Goal: Transaction & Acquisition: Purchase product/service

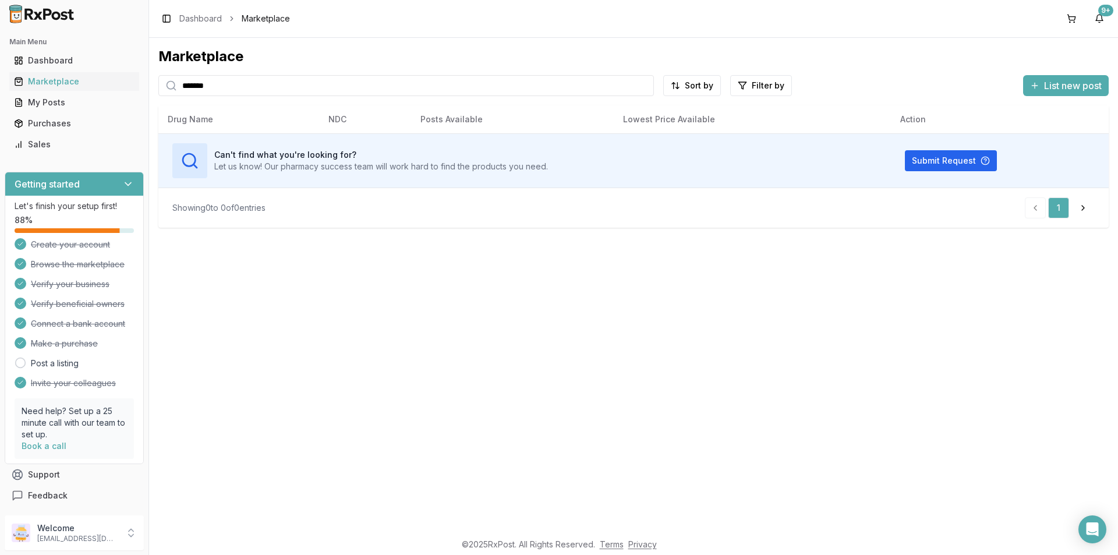
drag, startPoint x: 217, startPoint y: 84, endPoint x: 0, endPoint y: 89, distance: 217.3
click at [3, 87] on div "Main Menu Dashboard Marketplace My Posts Purchases Sales Getting started Let's …" at bounding box center [559, 277] width 1118 height 555
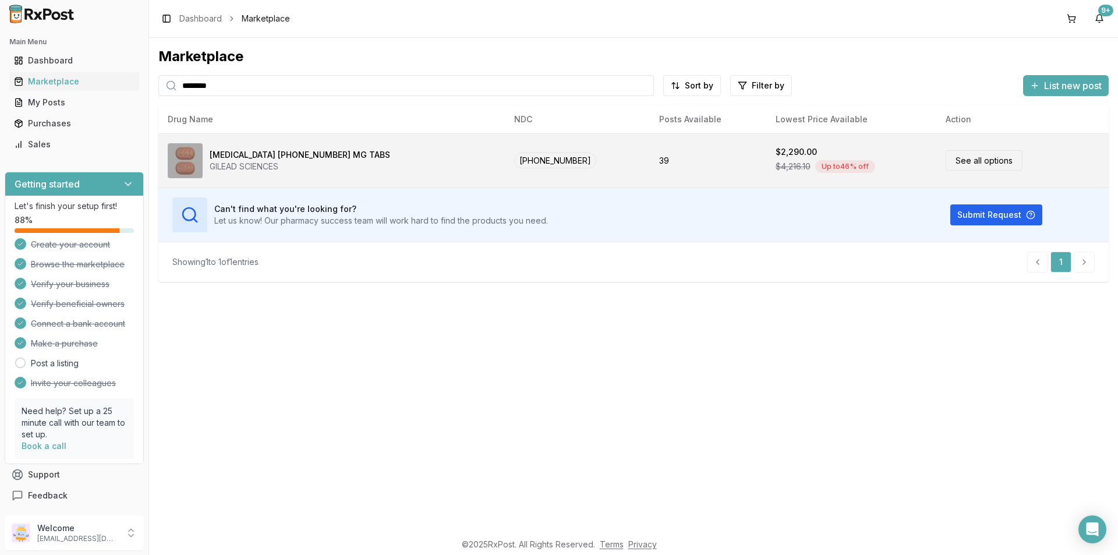
type input "********"
click at [977, 158] on link "See all options" at bounding box center [984, 160] width 77 height 20
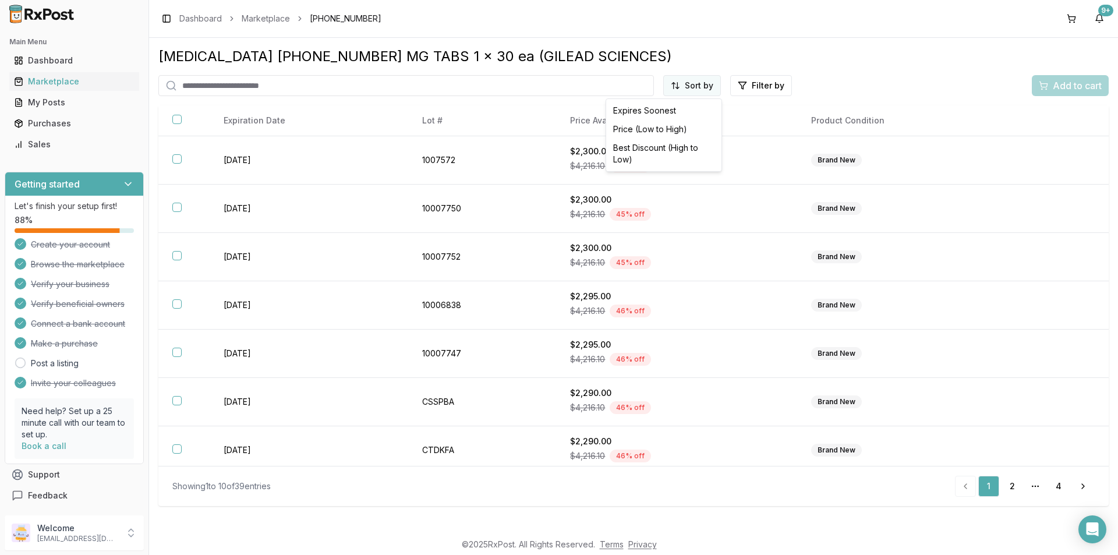
click at [694, 84] on html "Main Menu Dashboard Marketplace My Posts Purchases Sales Getting started Let's …" at bounding box center [559, 277] width 1118 height 555
click at [665, 128] on div "Price (Low to High)" at bounding box center [664, 129] width 111 height 19
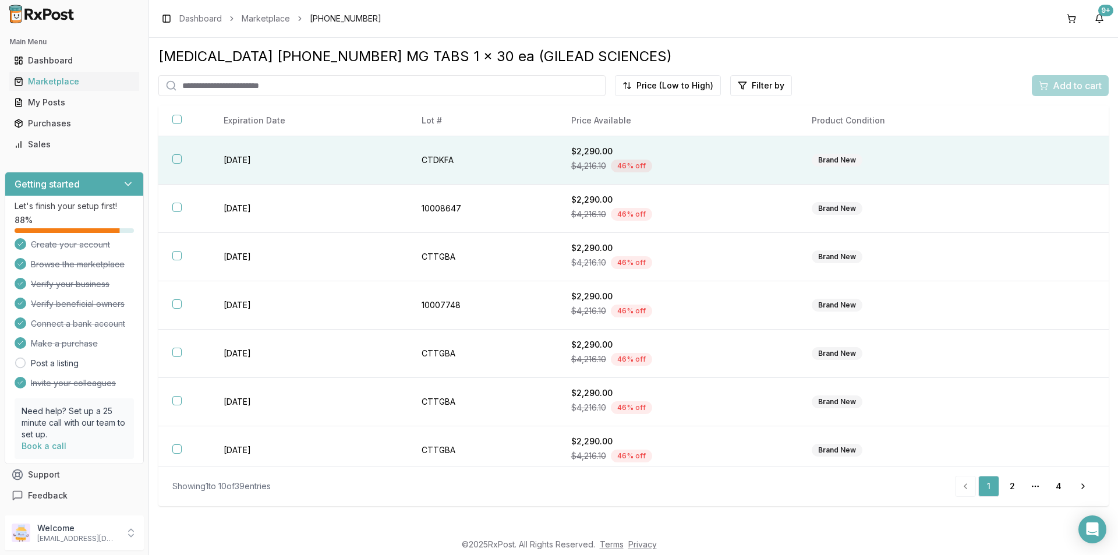
click at [175, 158] on button "button" at bounding box center [176, 158] width 9 height 9
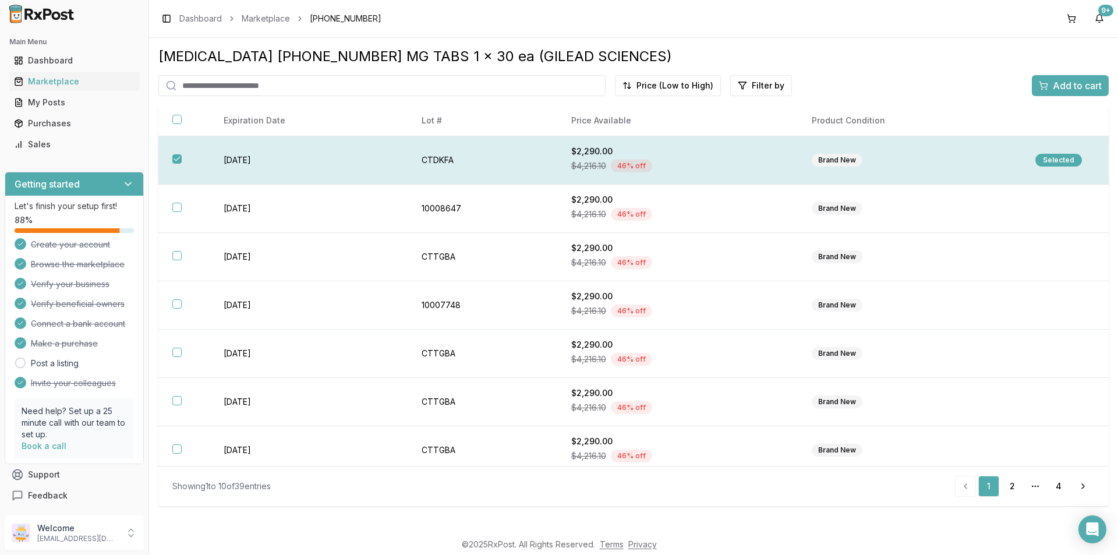
click at [179, 162] on button "button" at bounding box center [176, 158] width 9 height 9
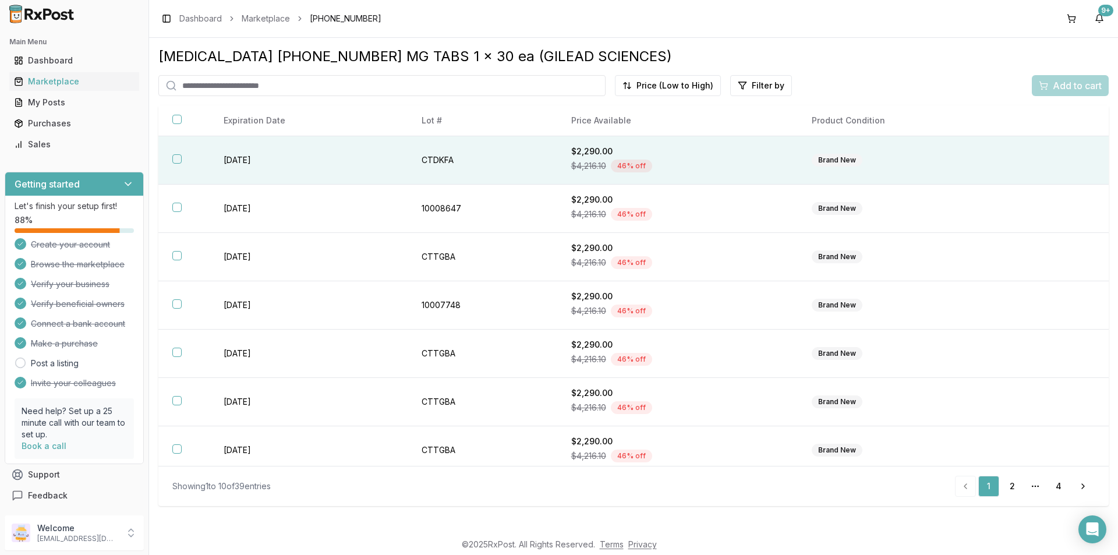
click at [176, 158] on button "button" at bounding box center [176, 158] width 9 height 9
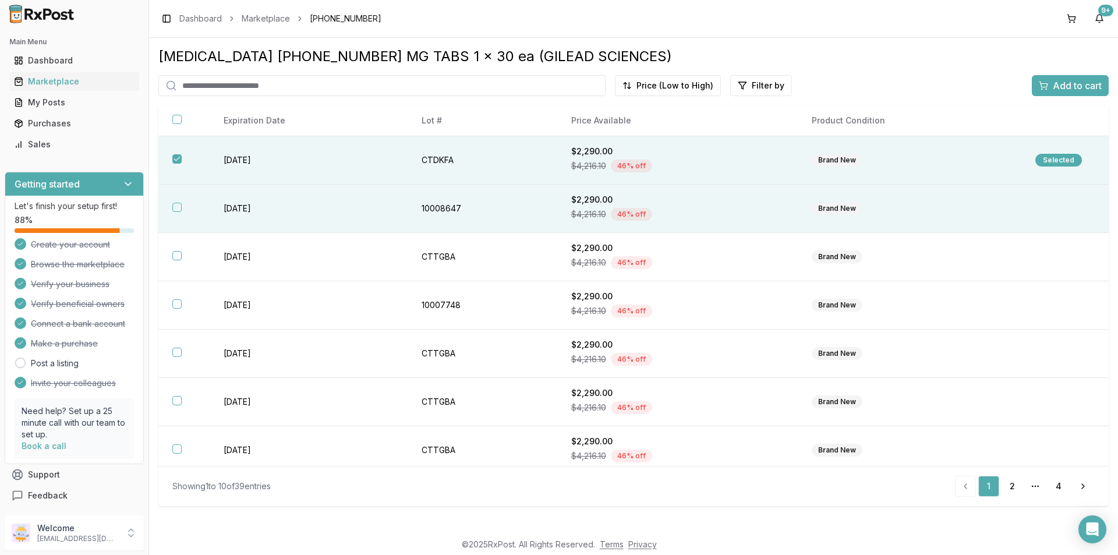
click at [178, 209] on button "button" at bounding box center [176, 207] width 9 height 9
click at [1082, 80] on span "Add to cart" at bounding box center [1077, 86] width 49 height 14
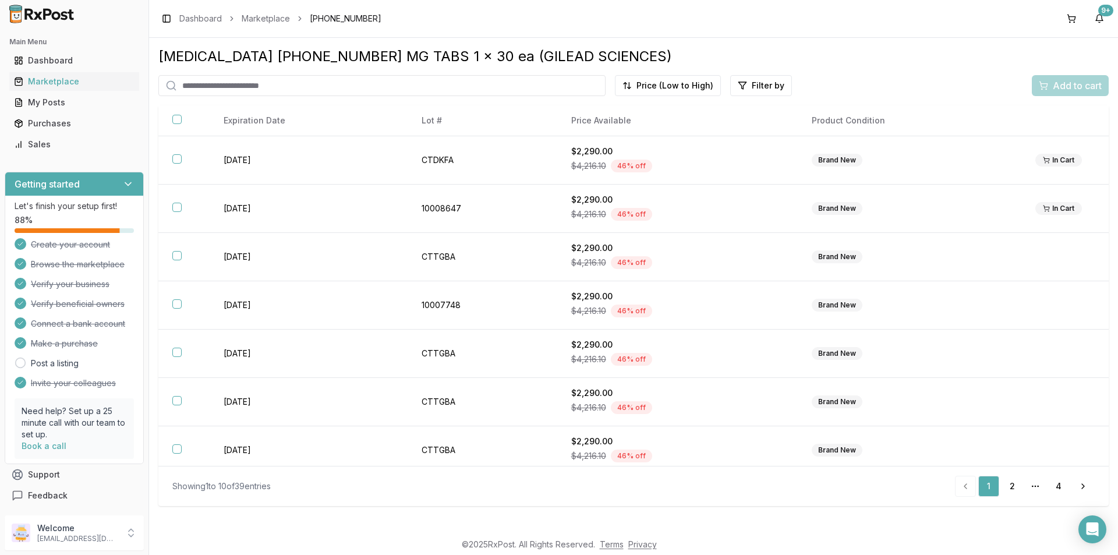
click at [1091, 84] on div "Add to cart" at bounding box center [1070, 85] width 77 height 21
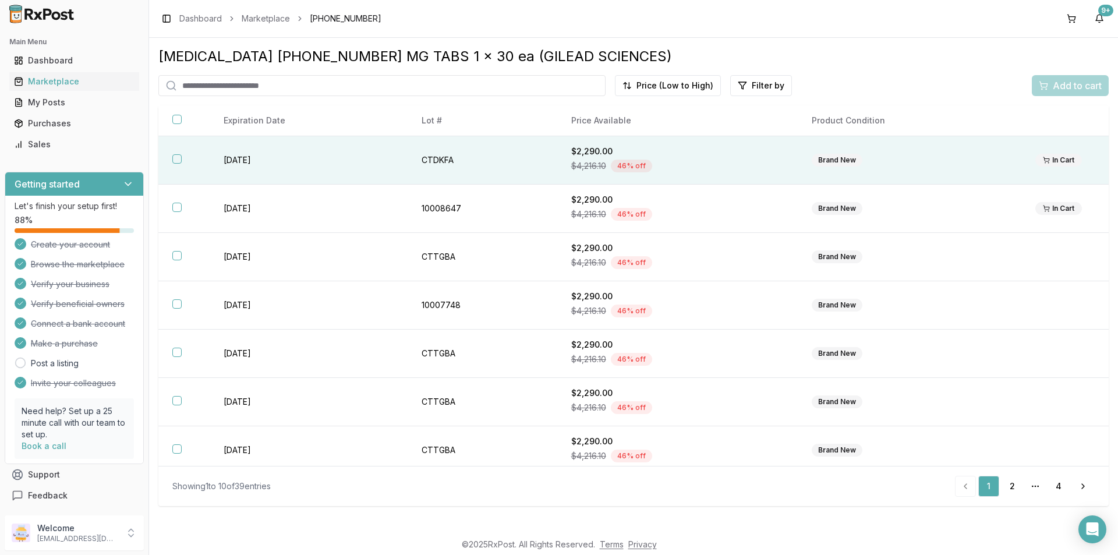
click at [179, 161] on button "button" at bounding box center [176, 158] width 9 height 9
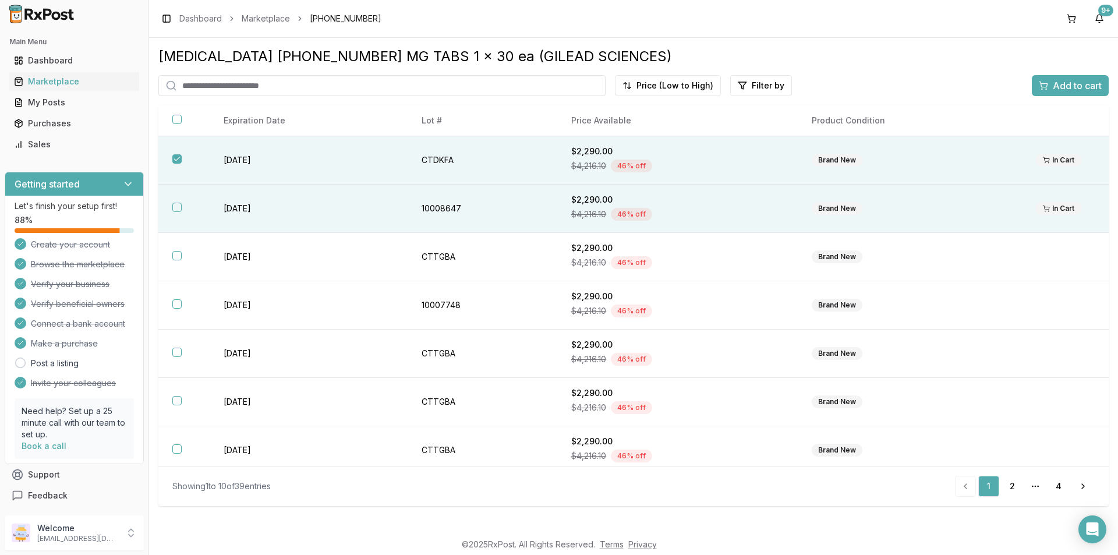
click at [174, 207] on button "button" at bounding box center [176, 207] width 9 height 9
click at [1070, 82] on span "Add to cart" at bounding box center [1077, 86] width 49 height 14
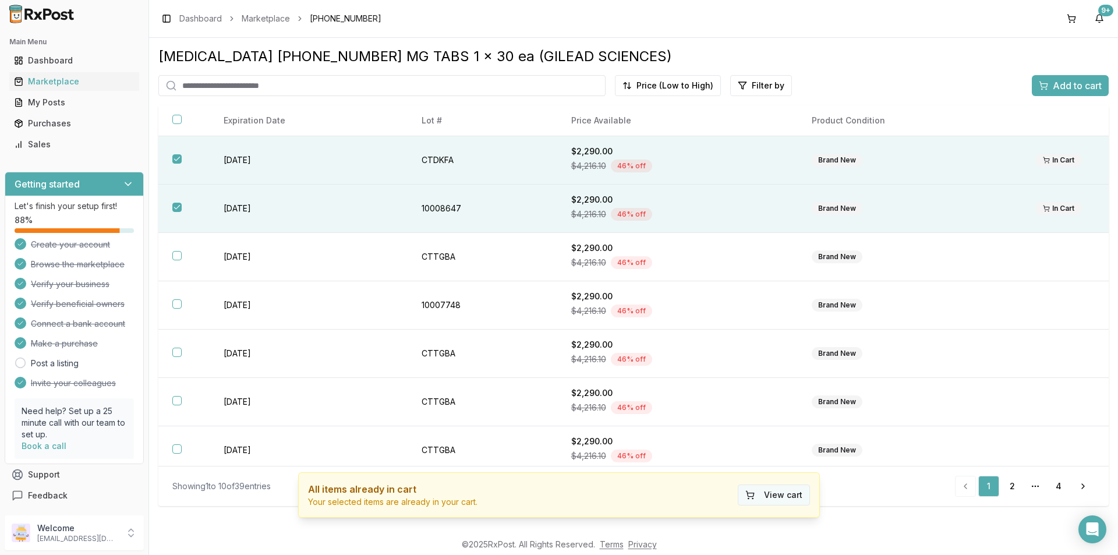
click at [795, 493] on button "View cart" at bounding box center [774, 495] width 72 height 21
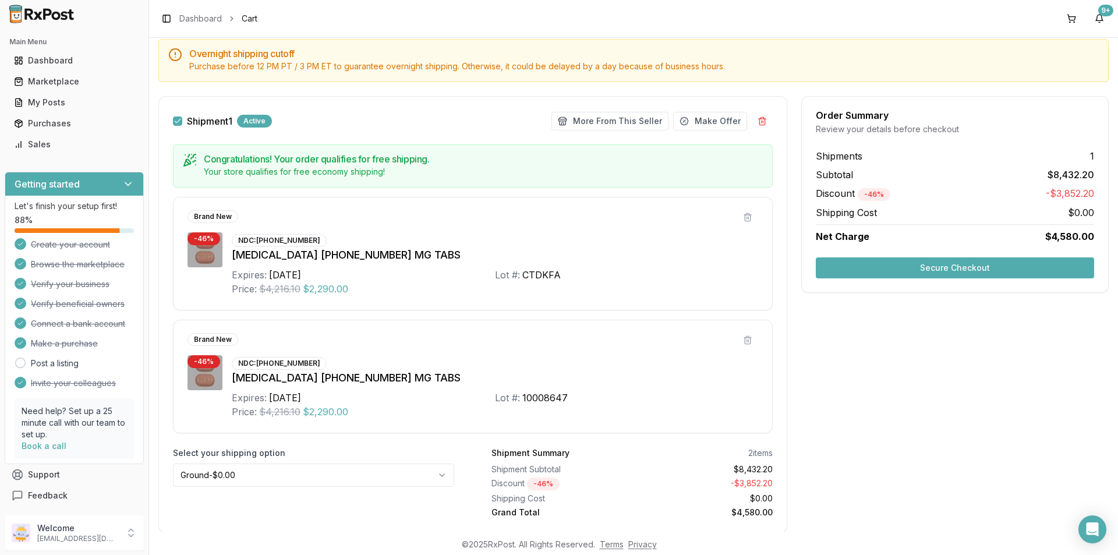
scroll to position [117, 0]
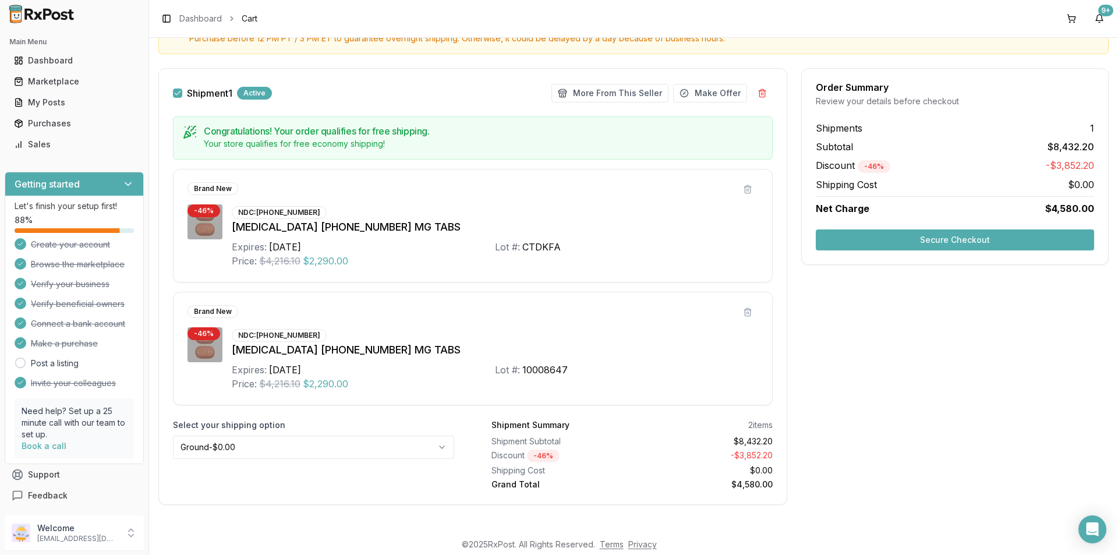
click at [442, 447] on html "Main Menu Dashboard Marketplace My Posts Purchases Sales Getting started Let's …" at bounding box center [559, 277] width 1118 height 555
click at [992, 241] on button "Secure Checkout" at bounding box center [955, 240] width 278 height 21
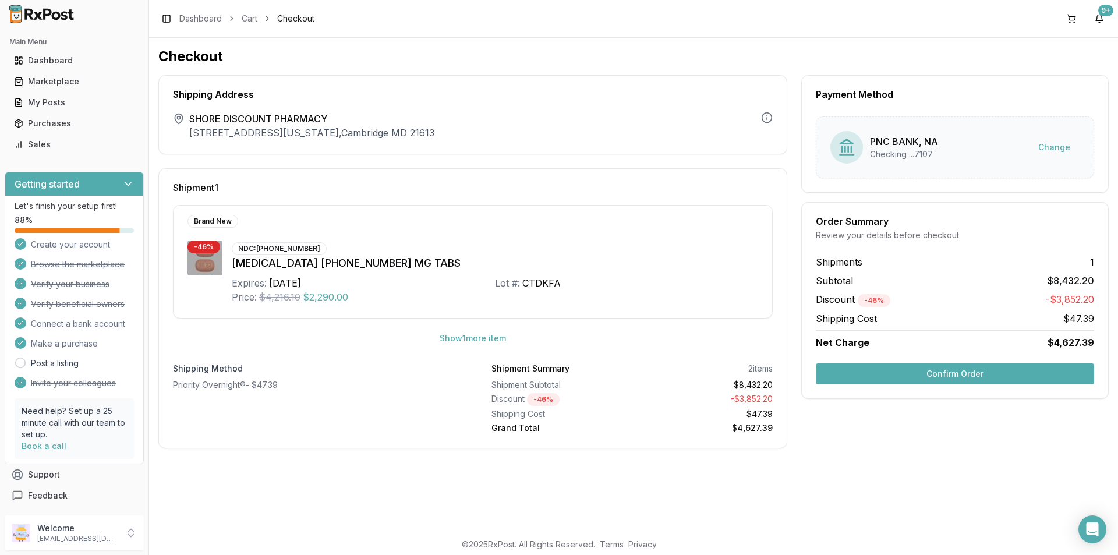
click at [996, 371] on button "Confirm Order" at bounding box center [955, 373] width 278 height 21
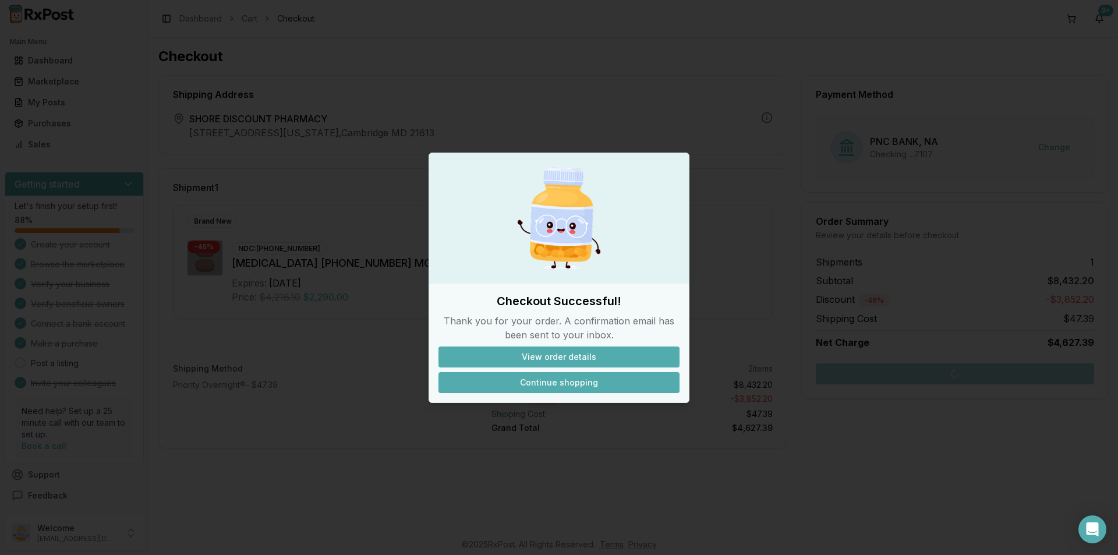
click at [589, 382] on button "Continue shopping" at bounding box center [559, 382] width 241 height 21
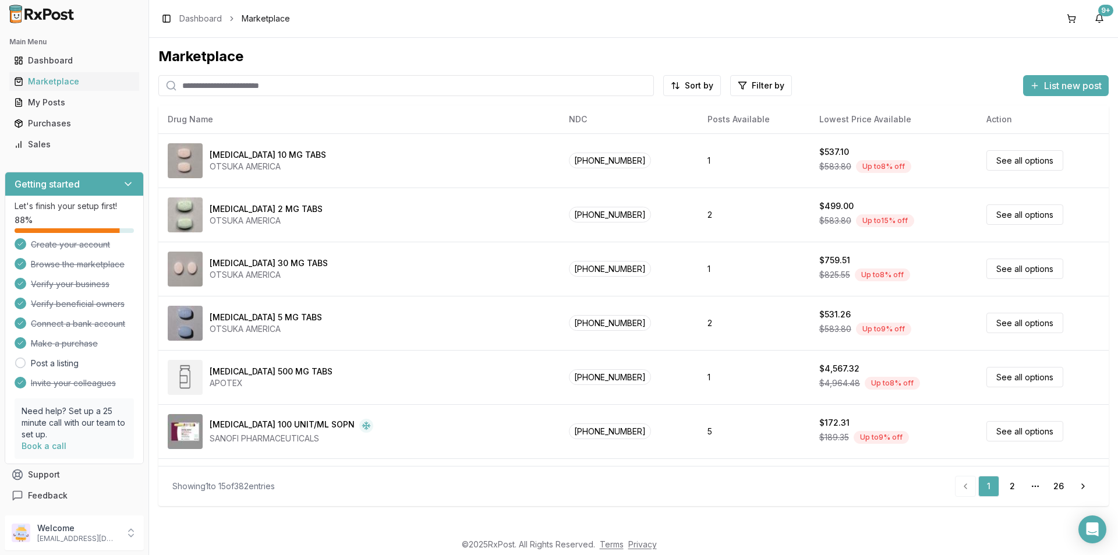
click at [191, 83] on input "search" at bounding box center [406, 85] width 496 height 21
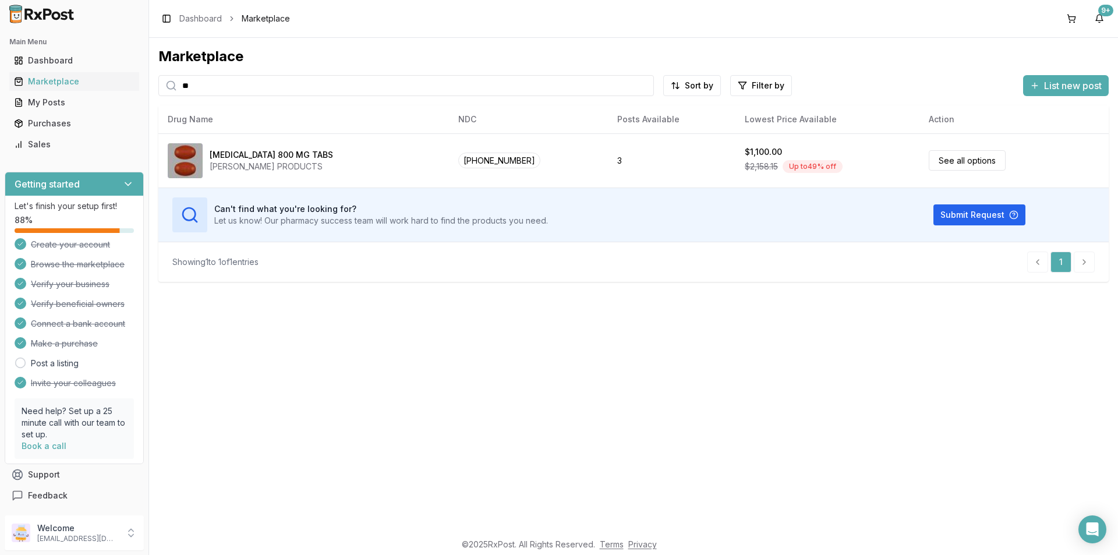
type input "*"
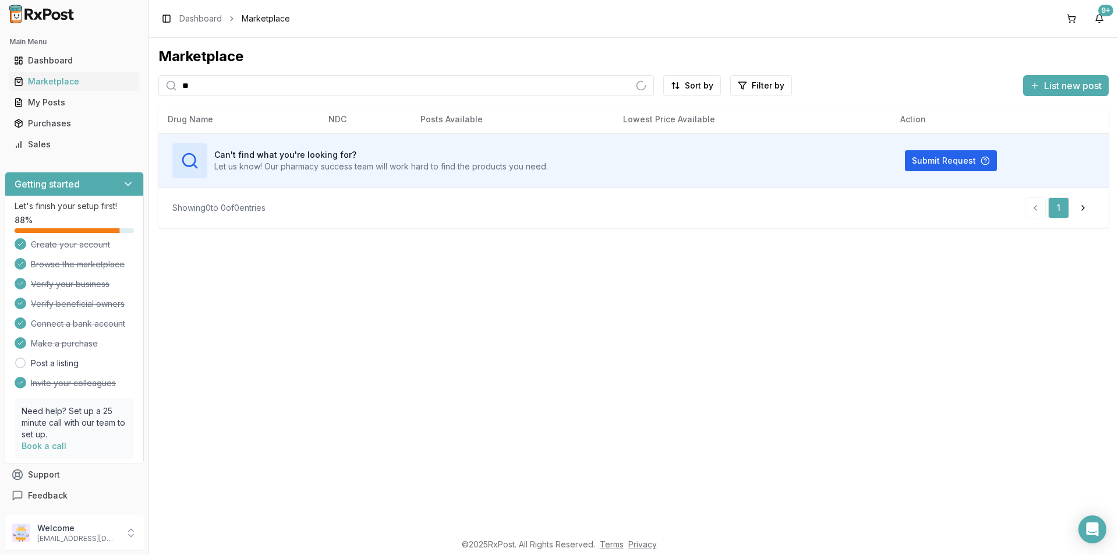
type input "*"
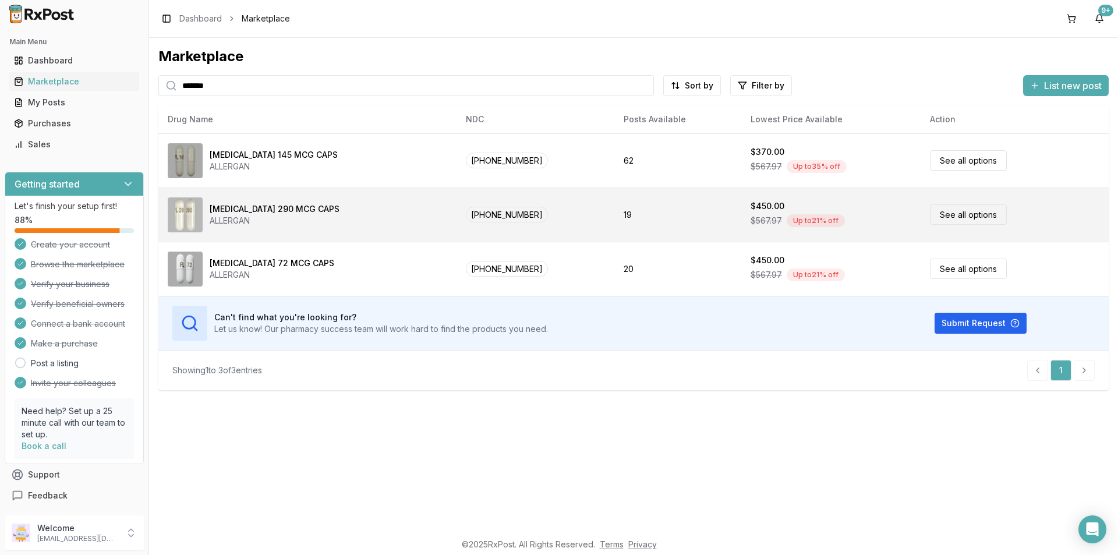
type input "*******"
click at [962, 215] on link "See all options" at bounding box center [968, 214] width 77 height 20
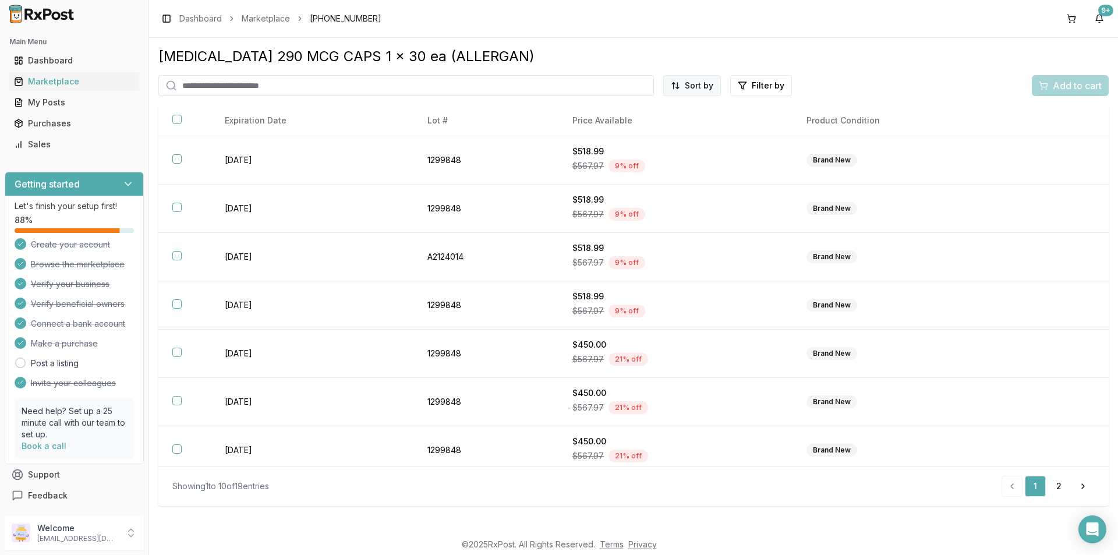
click at [705, 83] on html "Main Menu Dashboard Marketplace My Posts Purchases Sales Getting started Let's …" at bounding box center [559, 277] width 1118 height 555
click at [654, 132] on div "Price (Low to High)" at bounding box center [664, 129] width 111 height 19
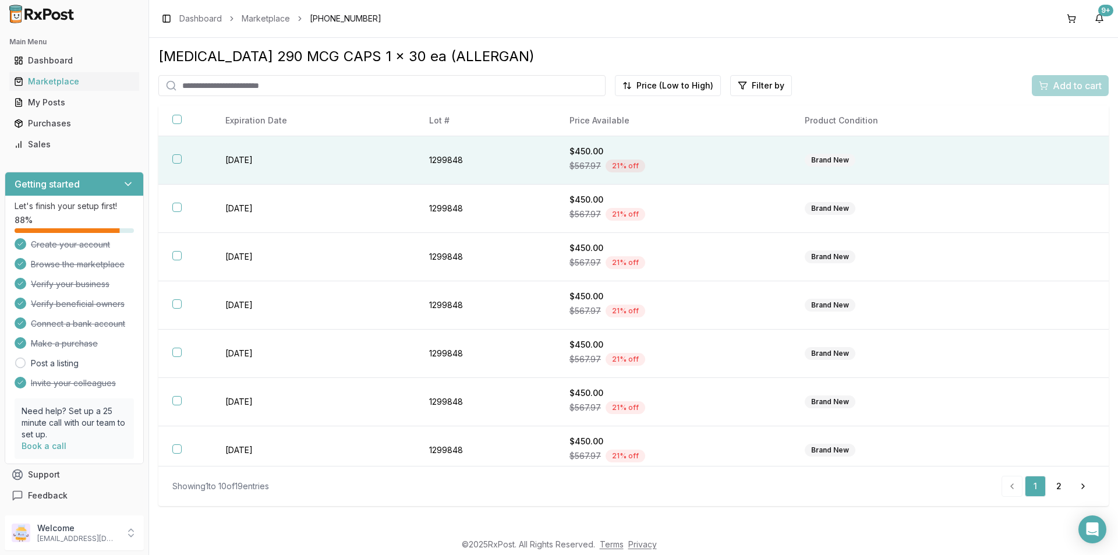
click at [175, 157] on button "button" at bounding box center [176, 158] width 9 height 9
click at [1064, 84] on span "Add to cart" at bounding box center [1077, 86] width 49 height 14
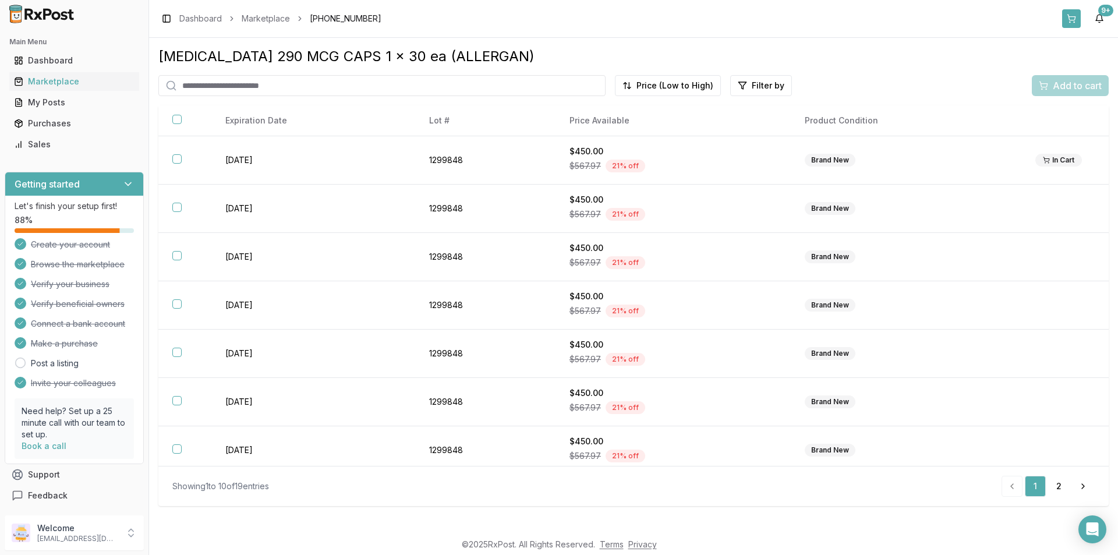
click at [1068, 19] on button at bounding box center [1072, 18] width 19 height 19
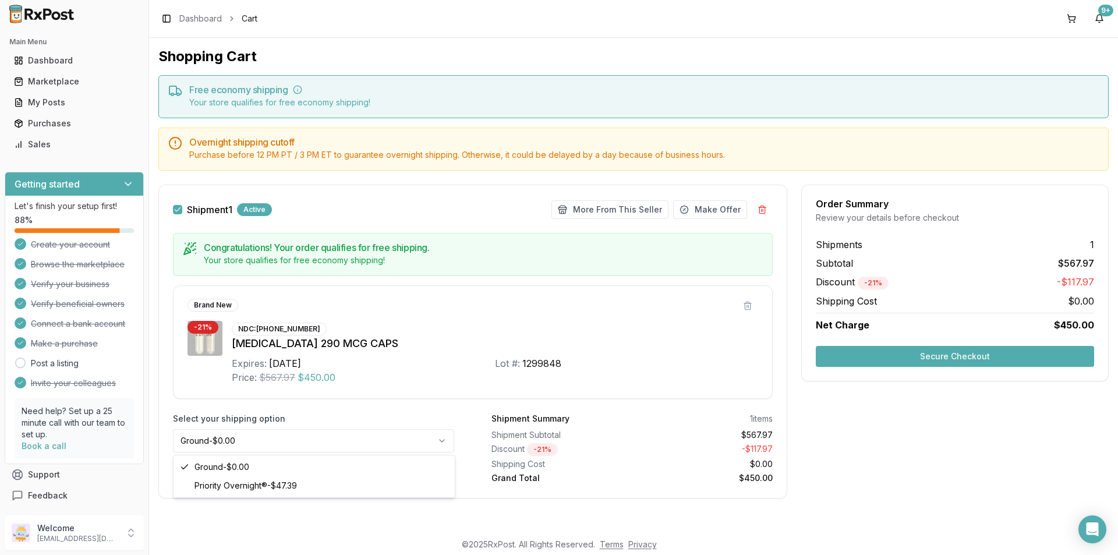
click at [446, 440] on html "Main Menu Dashboard Marketplace My Posts Purchases Sales Getting started Let's …" at bounding box center [559, 277] width 1118 height 555
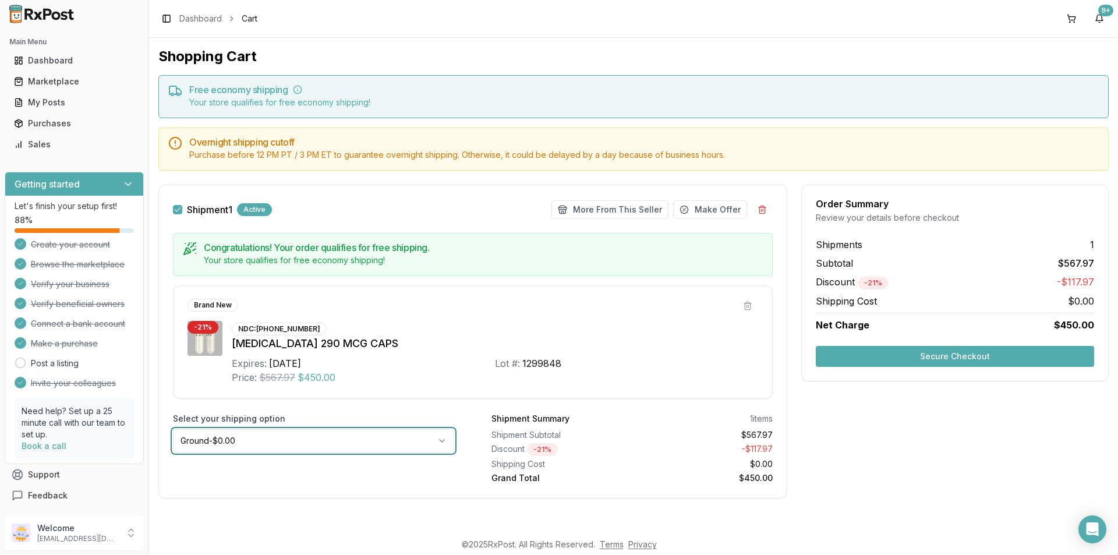
click at [673, 314] on html "Main Menu Dashboard Marketplace My Posts Purchases Sales Getting started Let's …" at bounding box center [559, 277] width 1118 height 555
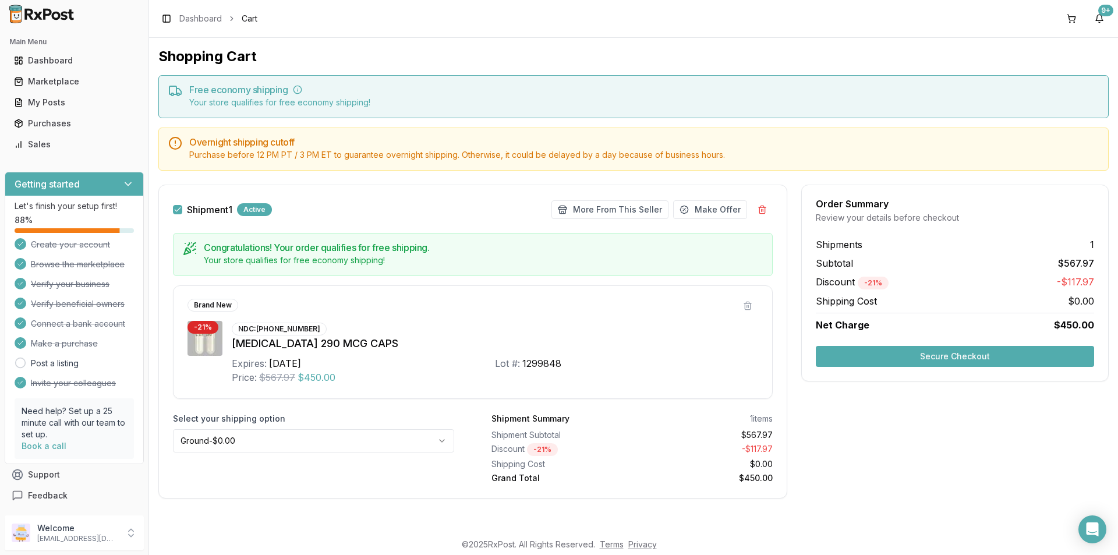
click at [984, 355] on button "Secure Checkout" at bounding box center [955, 356] width 278 height 21
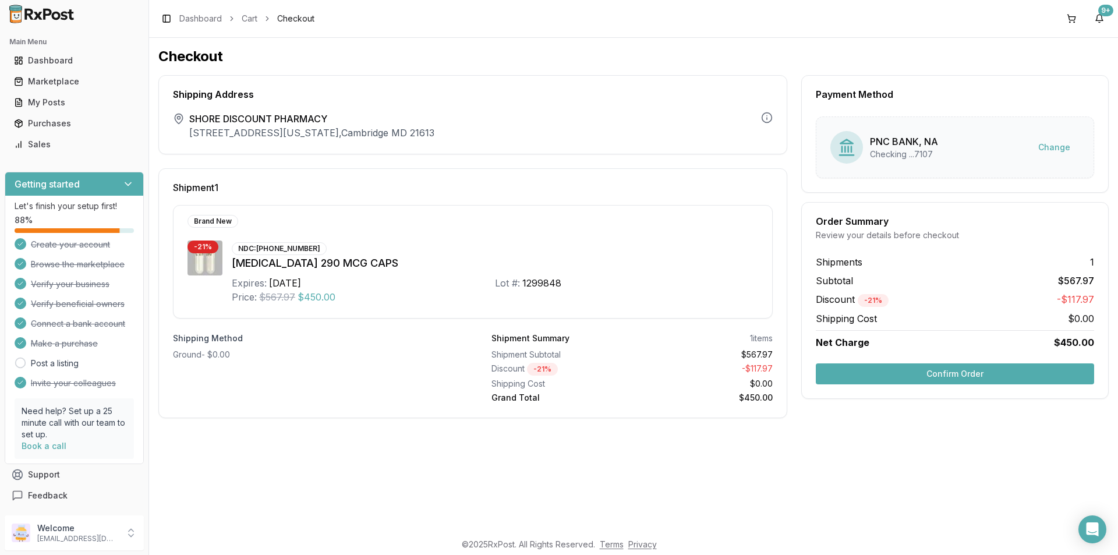
click at [1023, 368] on button "Confirm Order" at bounding box center [955, 373] width 278 height 21
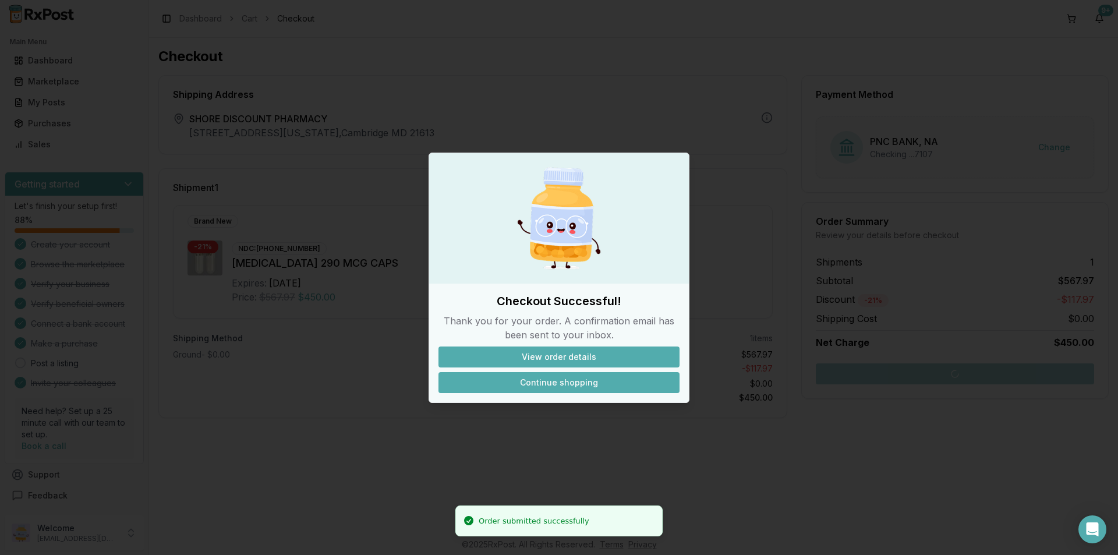
click at [597, 379] on button "Continue shopping" at bounding box center [559, 382] width 241 height 21
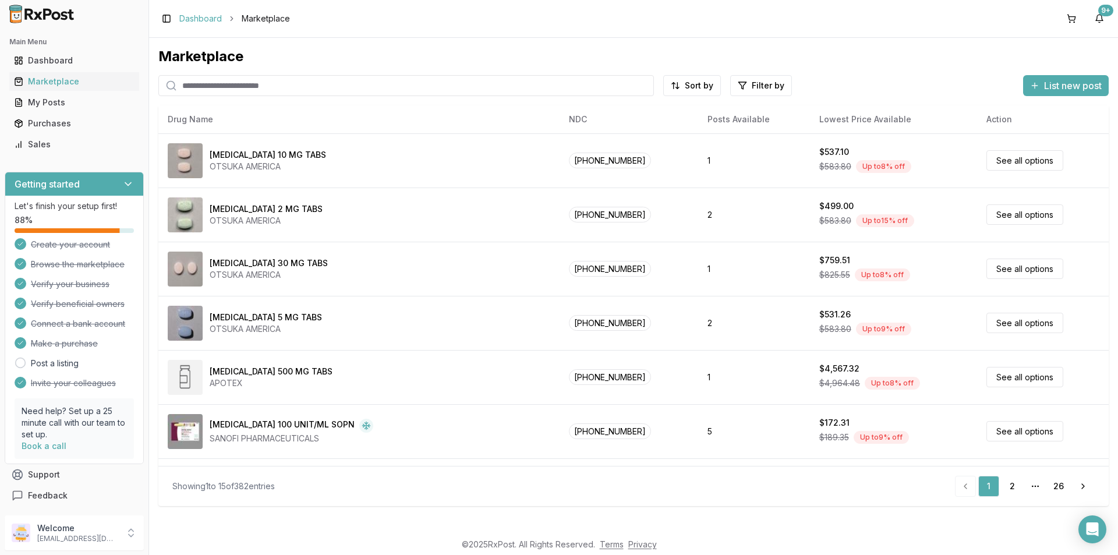
click at [204, 19] on link "Dashboard" at bounding box center [200, 19] width 43 height 12
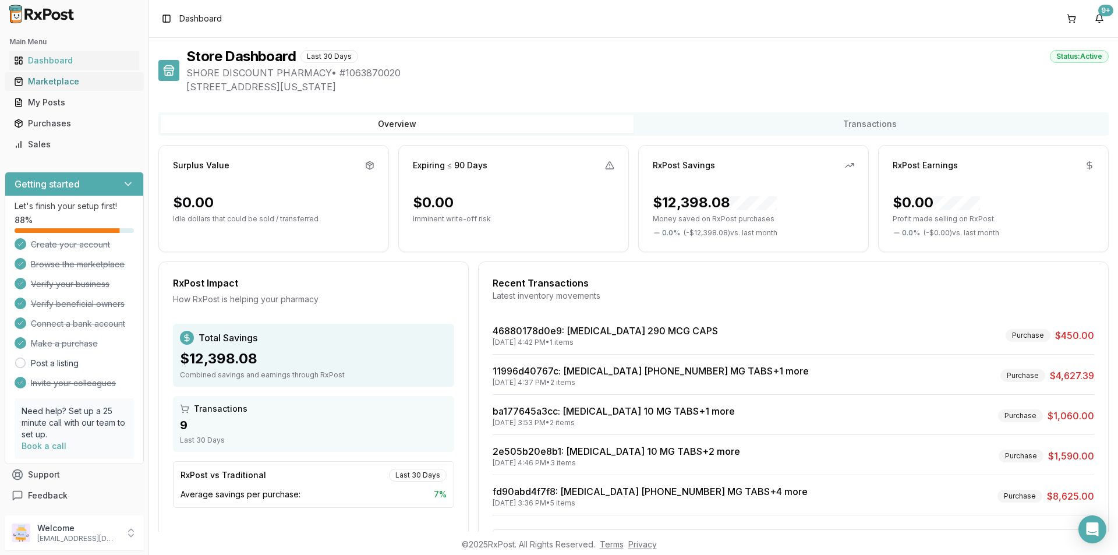
click at [72, 77] on div "Marketplace" at bounding box center [74, 82] width 121 height 12
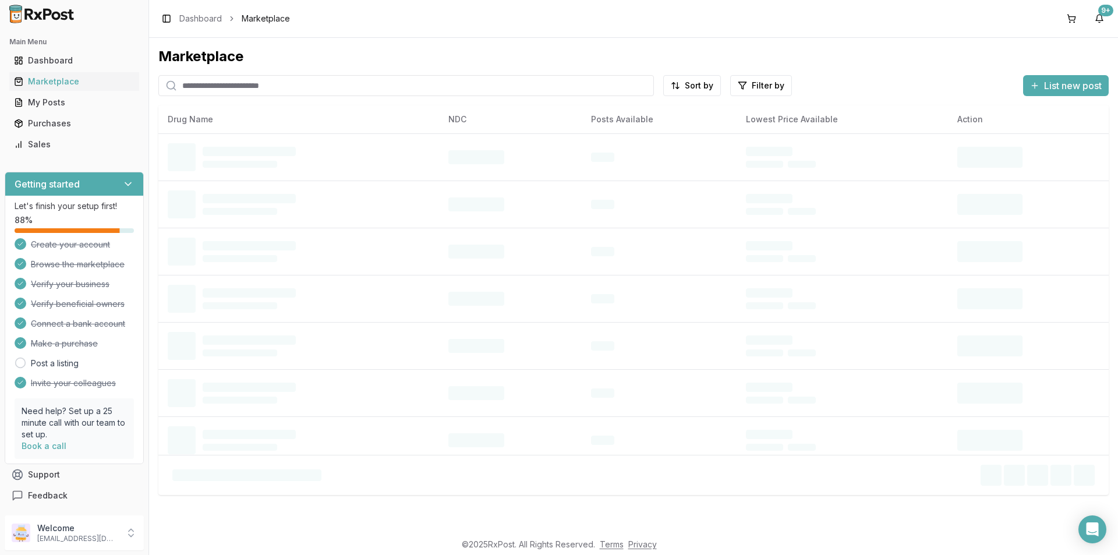
click at [216, 85] on input "search" at bounding box center [406, 85] width 496 height 21
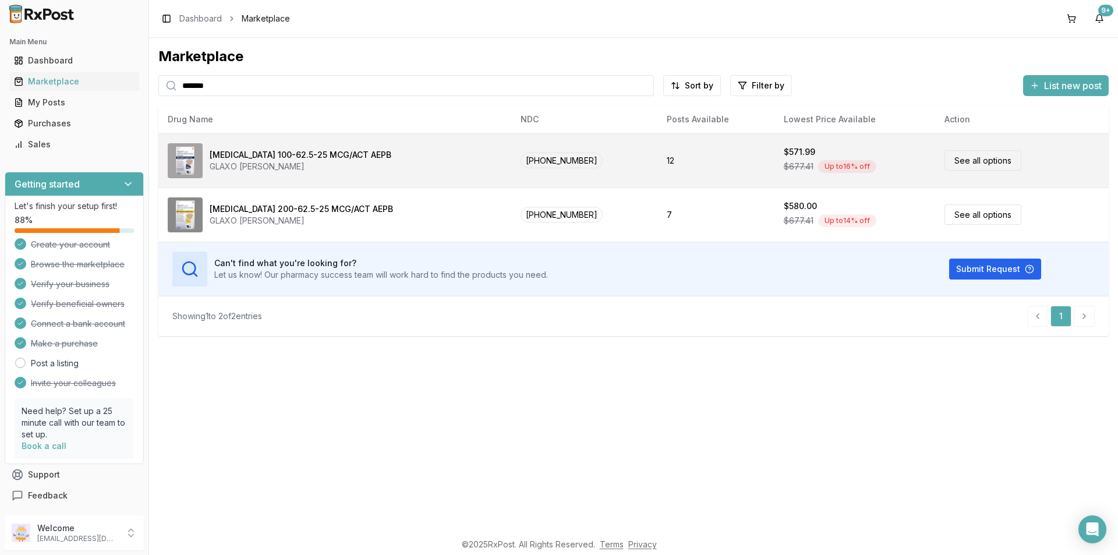
type input "*******"
click at [266, 151] on div "[MEDICAL_DATA] 100-62.5-25 MCG/ACT AEPB" at bounding box center [301, 155] width 182 height 12
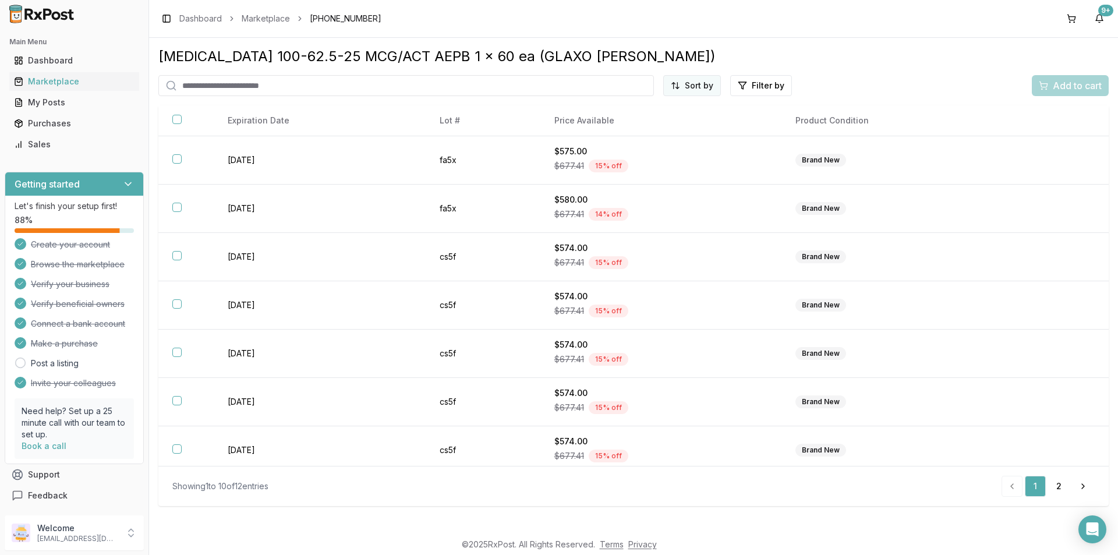
click at [705, 84] on html "Main Menu Dashboard Marketplace My Posts Purchases Sales Getting started Let's …" at bounding box center [559, 277] width 1118 height 555
click at [643, 133] on div "Price (Low to High)" at bounding box center [664, 129] width 111 height 19
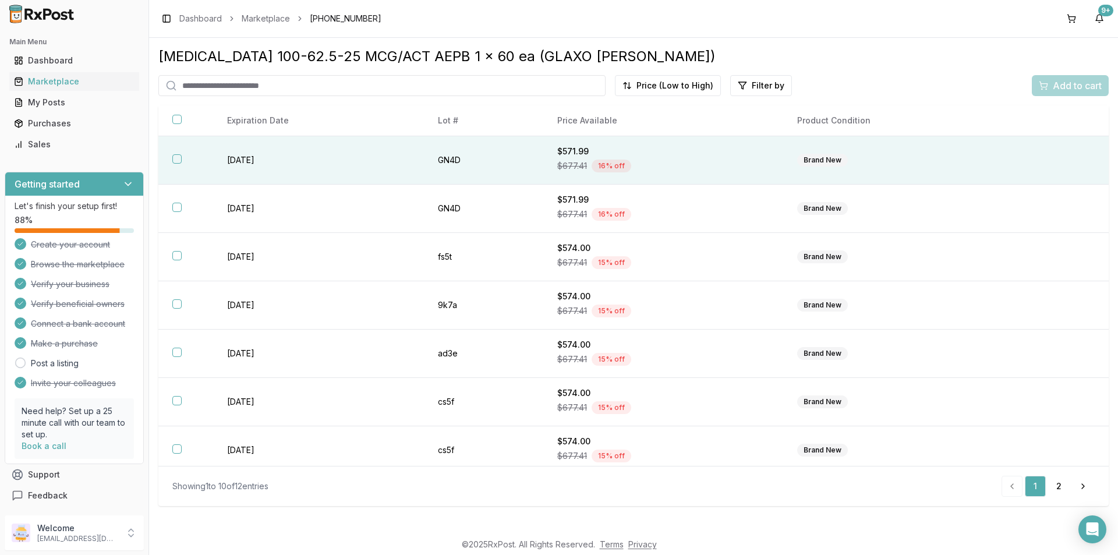
click at [177, 157] on button "button" at bounding box center [176, 158] width 9 height 9
click at [1056, 80] on span "Add to cart" at bounding box center [1077, 86] width 49 height 14
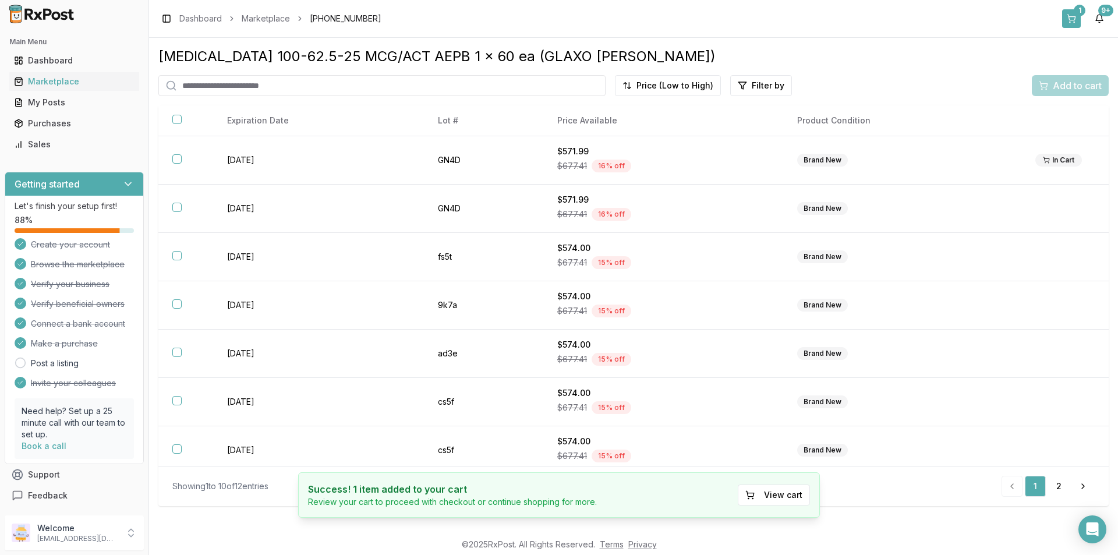
click at [1070, 11] on button "1" at bounding box center [1072, 18] width 19 height 19
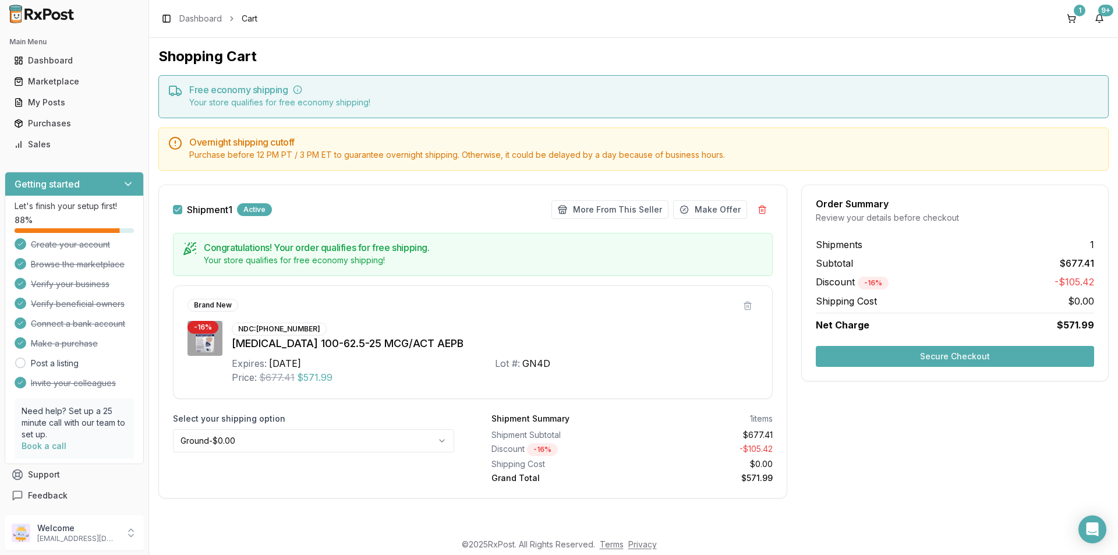
click at [1020, 352] on button "Secure Checkout" at bounding box center [955, 356] width 278 height 21
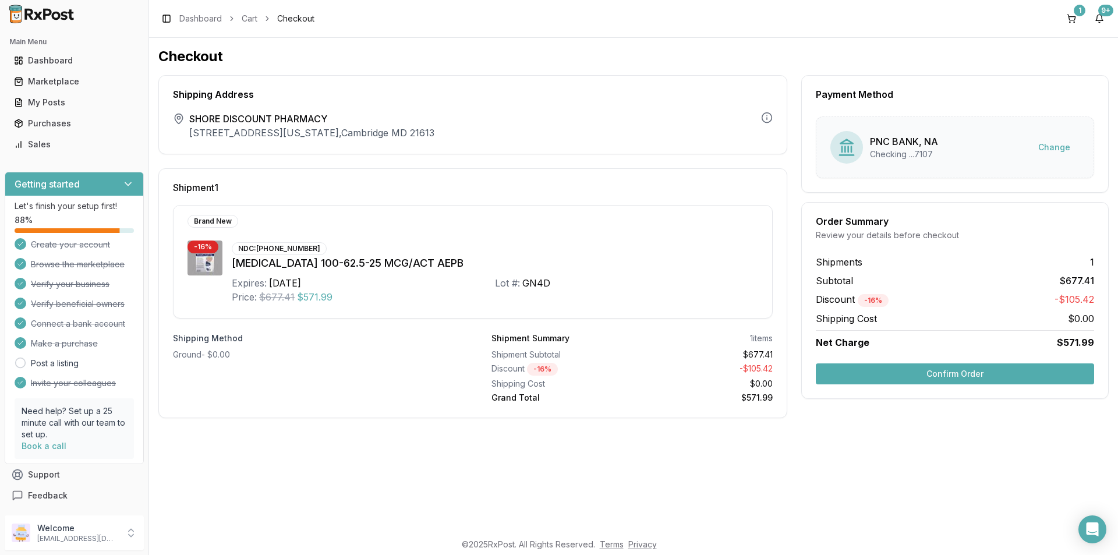
click at [1024, 369] on button "Confirm Order" at bounding box center [955, 373] width 278 height 21
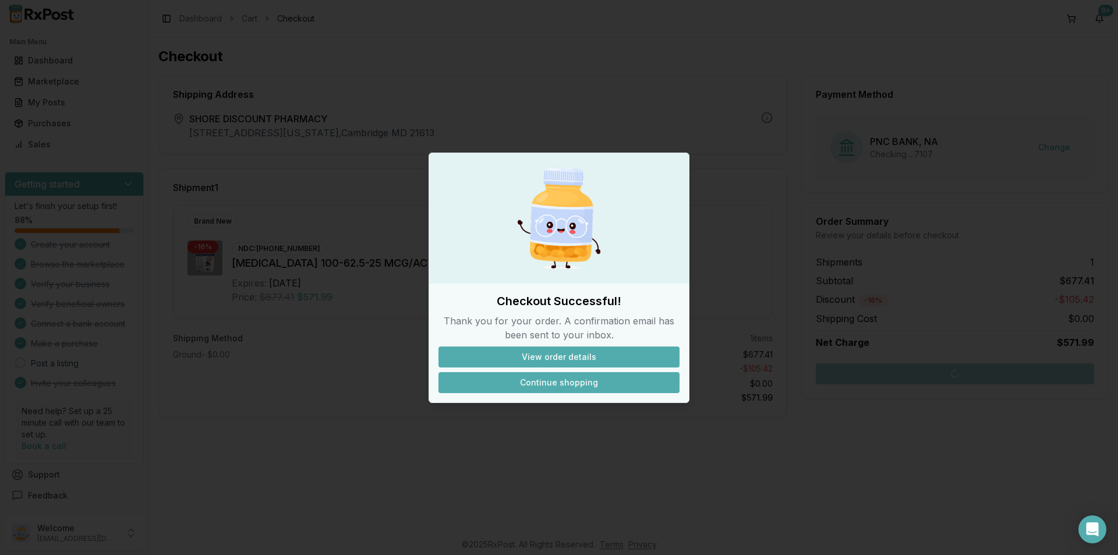
click at [556, 383] on button "Continue shopping" at bounding box center [559, 382] width 241 height 21
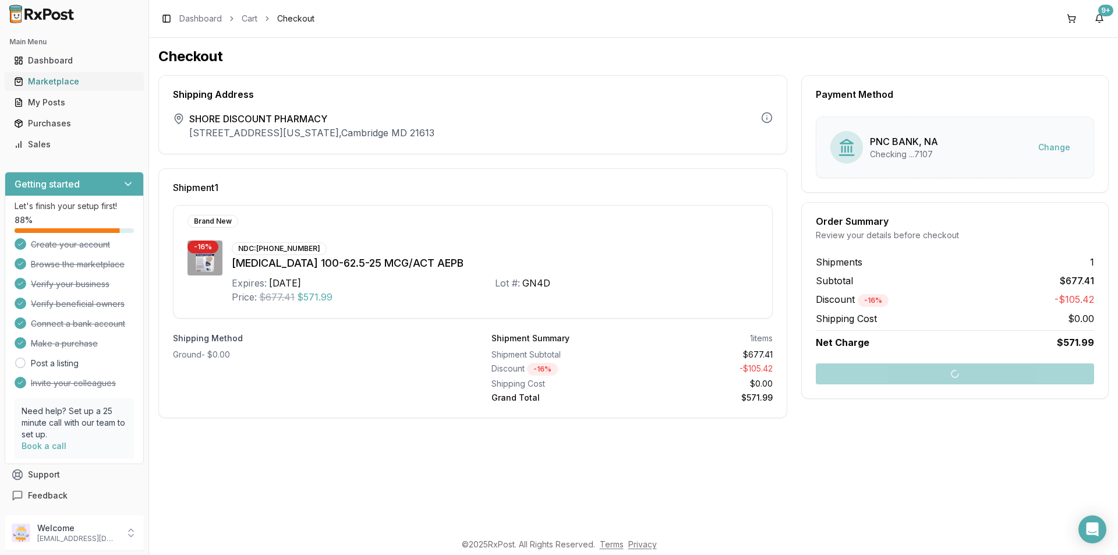
click at [38, 80] on div "Marketplace" at bounding box center [74, 82] width 121 height 12
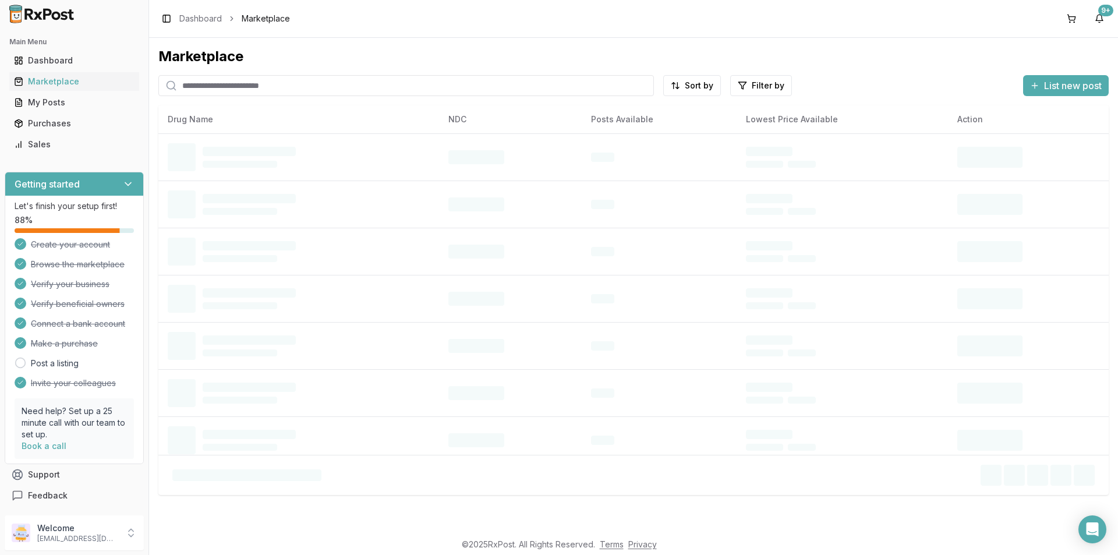
drag, startPoint x: 238, startPoint y: 88, endPoint x: 238, endPoint y: 96, distance: 7.6
click at [238, 88] on input "search" at bounding box center [406, 85] width 496 height 21
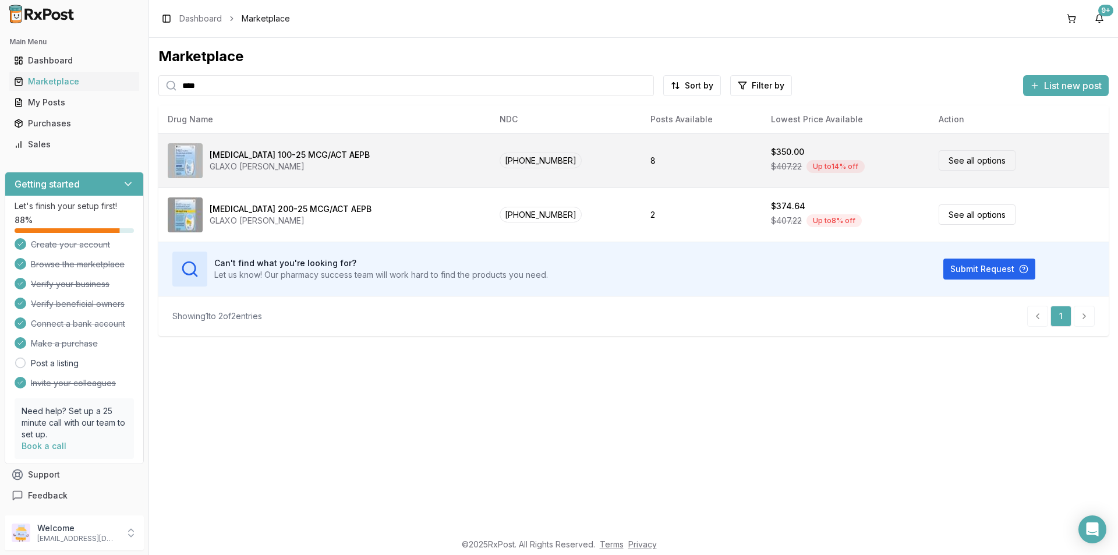
type input "****"
click at [961, 164] on link "See all options" at bounding box center [977, 160] width 77 height 20
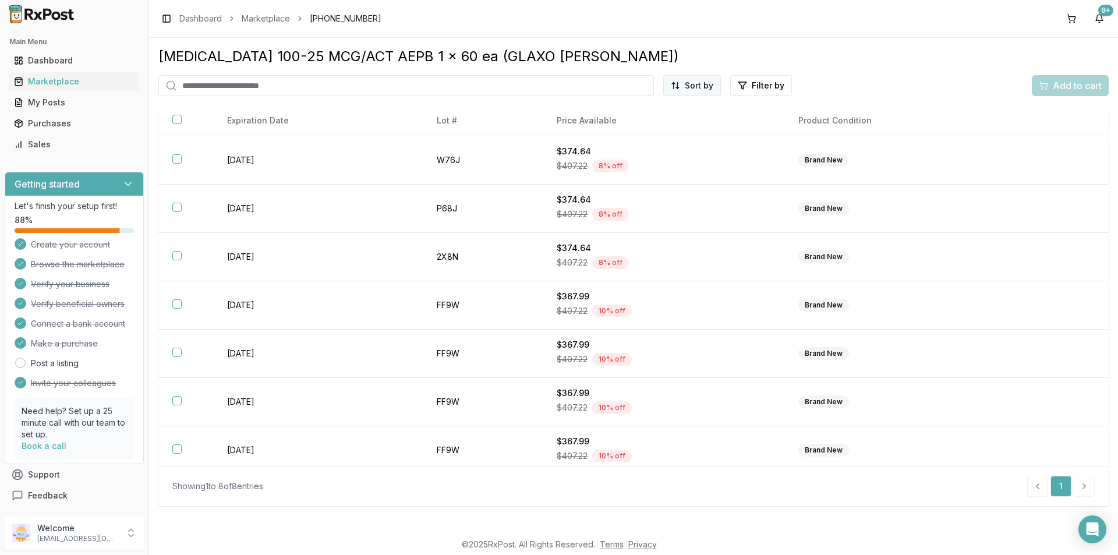
click at [704, 86] on html "Main Menu Dashboard Marketplace My Posts Purchases Sales Getting started Let's …" at bounding box center [559, 277] width 1118 height 555
click at [641, 131] on div "Price (Low to High)" at bounding box center [664, 129] width 111 height 19
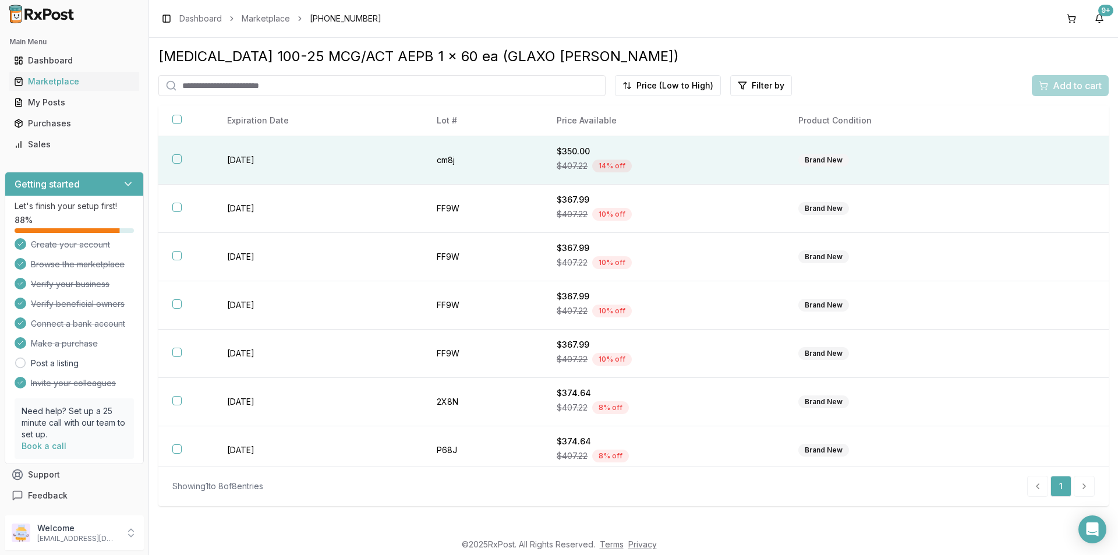
click at [176, 156] on button "button" at bounding box center [176, 158] width 9 height 9
click at [1073, 79] on span "Add to cart" at bounding box center [1077, 86] width 49 height 14
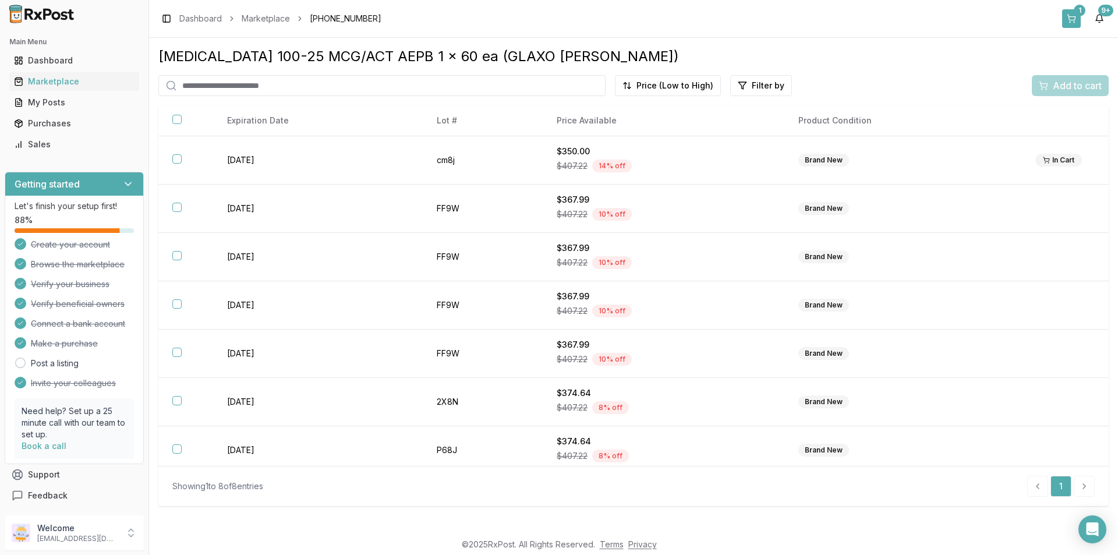
click at [1077, 13] on div "1" at bounding box center [1080, 11] width 12 height 12
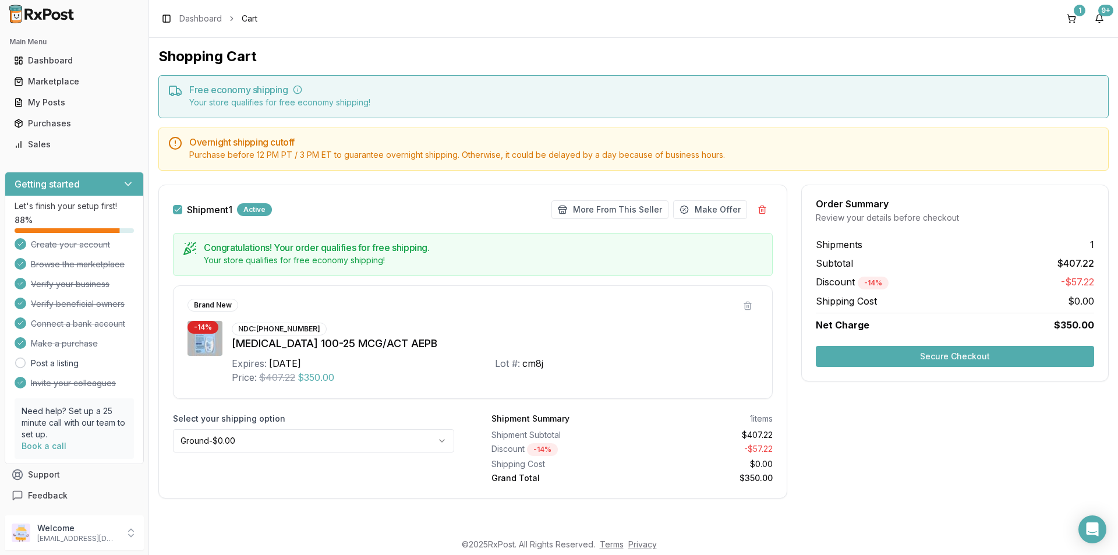
click at [1004, 354] on button "Secure Checkout" at bounding box center [955, 356] width 278 height 21
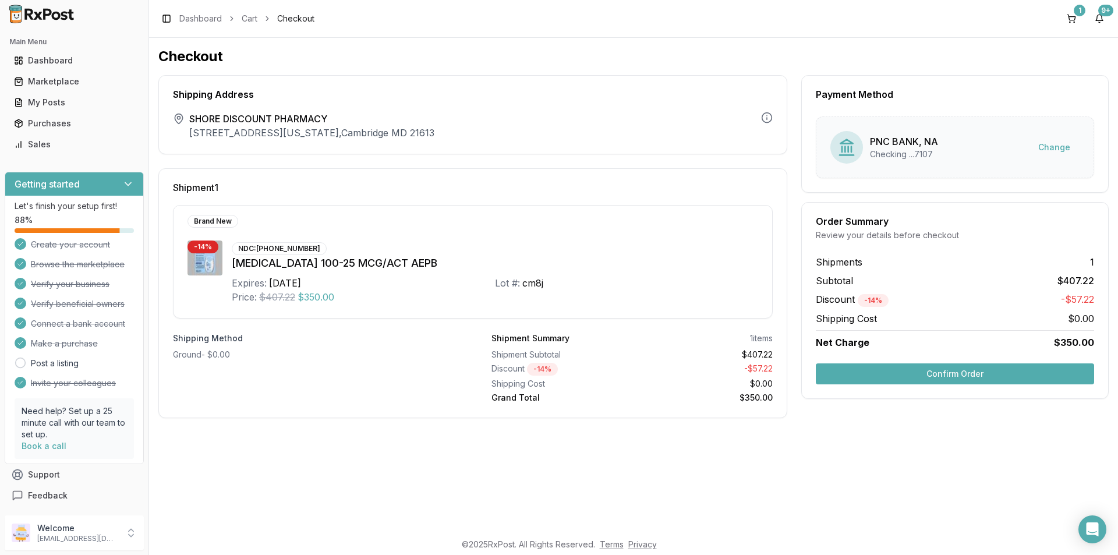
click at [998, 371] on button "Confirm Order" at bounding box center [955, 373] width 278 height 21
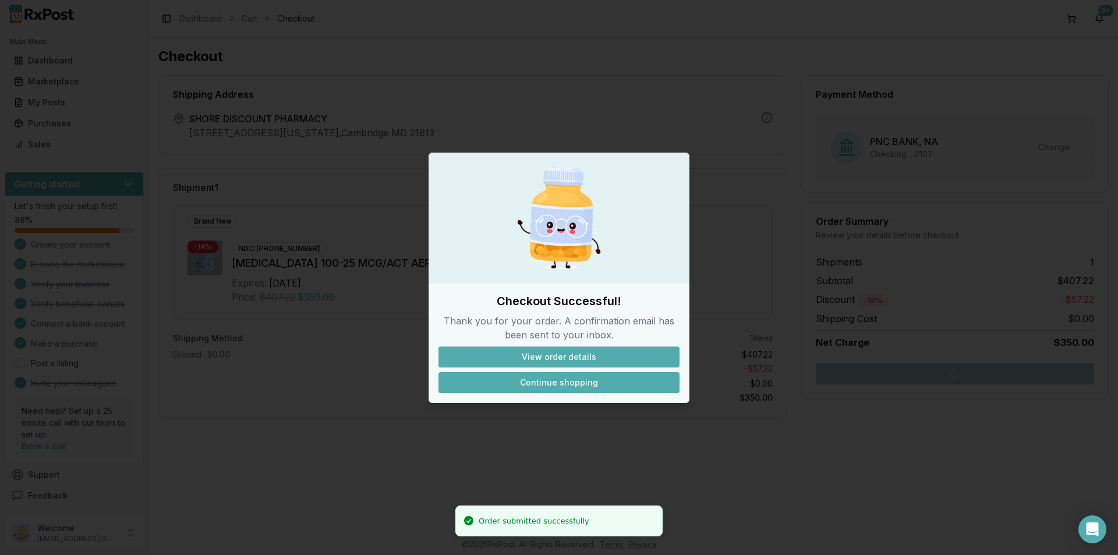
click at [580, 383] on button "Continue shopping" at bounding box center [559, 382] width 241 height 21
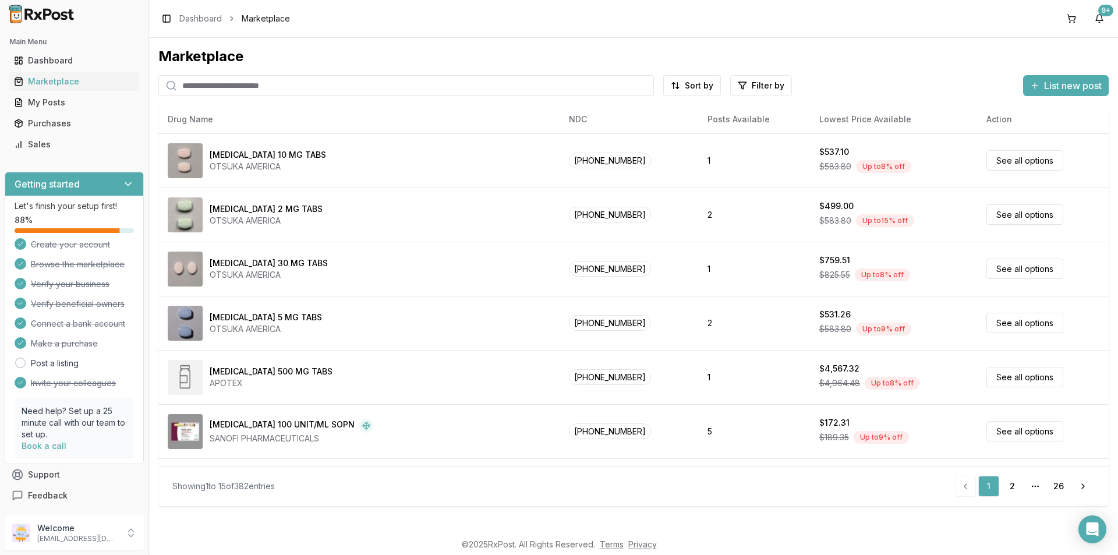
click at [243, 85] on input "search" at bounding box center [406, 85] width 496 height 21
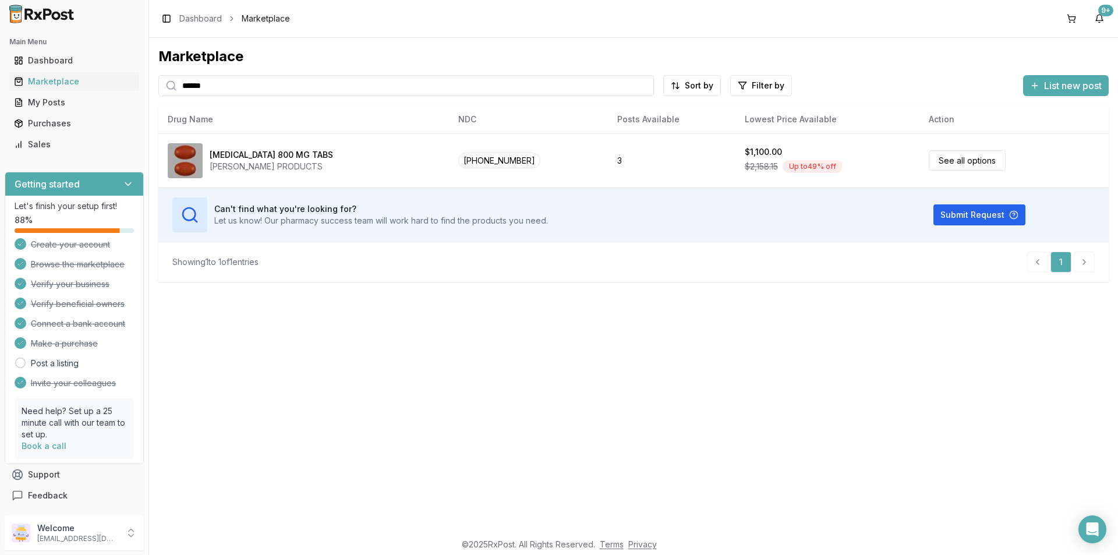
type input "******"
